Goal: Task Accomplishment & Management: Complete application form

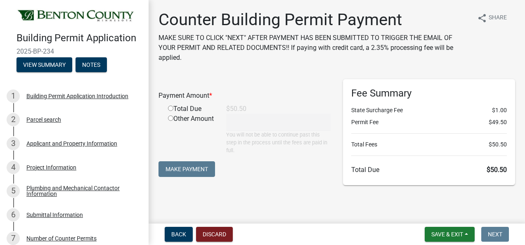
click at [171, 106] on input "radio" at bounding box center [170, 108] width 5 height 5
radio input "true"
type input "50.5"
click at [193, 162] on button "Make Payment" at bounding box center [187, 170] width 57 height 16
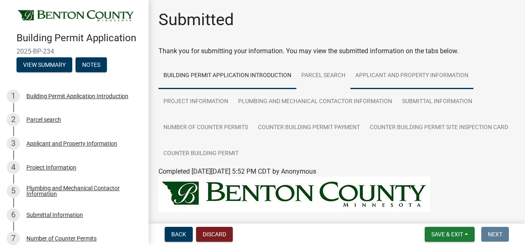
click at [383, 74] on link "Applicant and Property Information" at bounding box center [412, 76] width 123 height 26
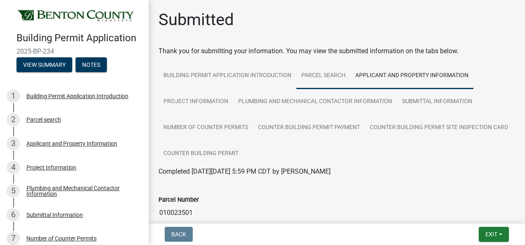
click at [317, 72] on link "Parcel search" at bounding box center [324, 76] width 54 height 26
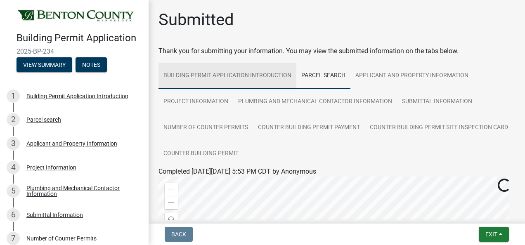
click at [241, 72] on link "Building Permit Application Introduction" at bounding box center [228, 76] width 138 height 26
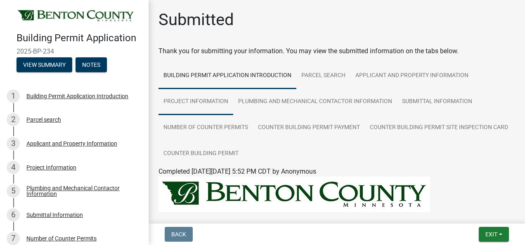
click at [217, 99] on link "Project Information" at bounding box center [196, 102] width 75 height 26
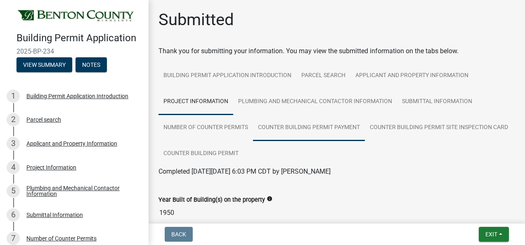
click at [305, 128] on link "Counter Building Permit Payment" at bounding box center [309, 128] width 112 height 26
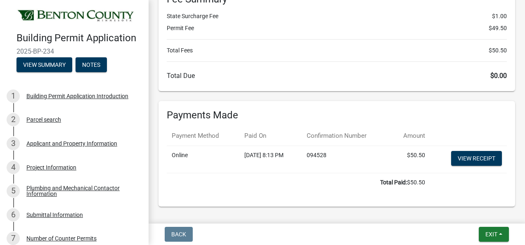
scroll to position [207, 0]
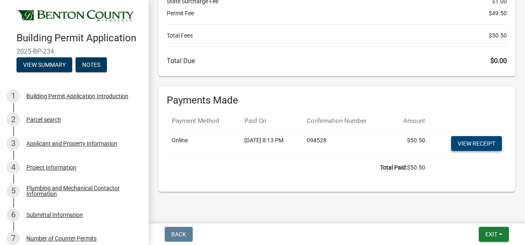
click at [478, 144] on link "View receipt" at bounding box center [477, 143] width 51 height 15
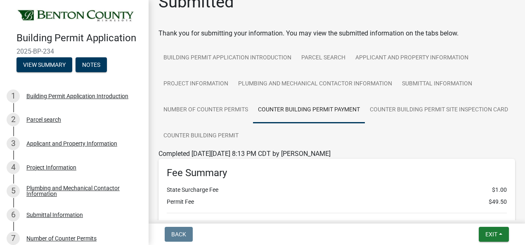
scroll to position [14, 0]
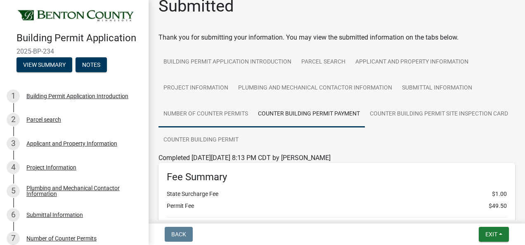
click at [213, 115] on link "Number of Counter Permits" at bounding box center [206, 114] width 95 height 26
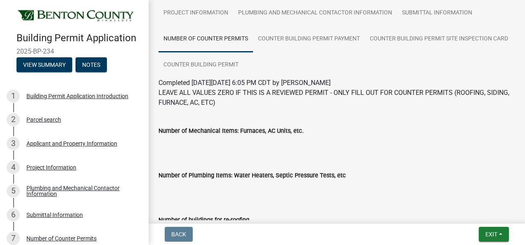
scroll to position [63, 0]
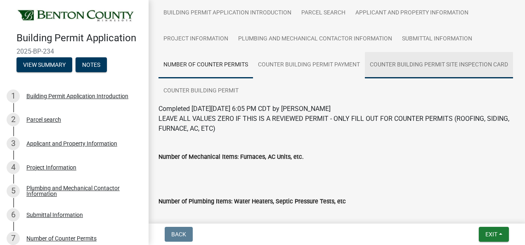
click at [365, 78] on link "Counter Building Permit Site Inspection Card" at bounding box center [439, 65] width 148 height 26
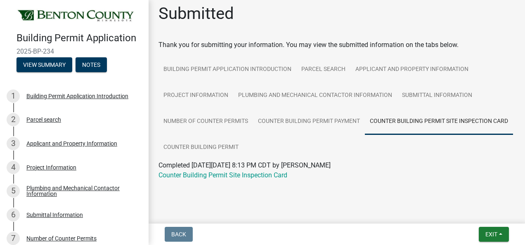
scroll to position [8, 0]
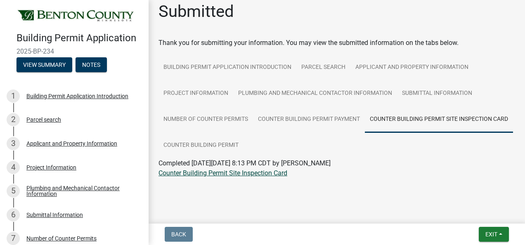
click at [228, 174] on link "Counter Building Permit Site Inspection Card" at bounding box center [223, 173] width 129 height 8
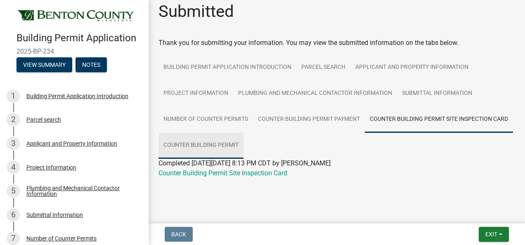
click at [244, 144] on link "Counter Building Permit" at bounding box center [201, 146] width 85 height 26
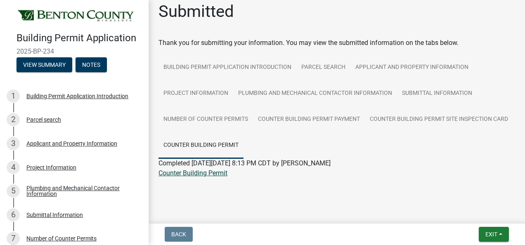
click at [213, 173] on link "Counter Building Permit" at bounding box center [193, 173] width 69 height 8
